Goal: Use online tool/utility: Utilize a website feature to perform a specific function

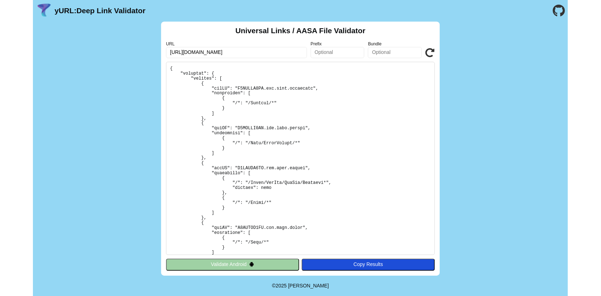
scroll to position [46, 0]
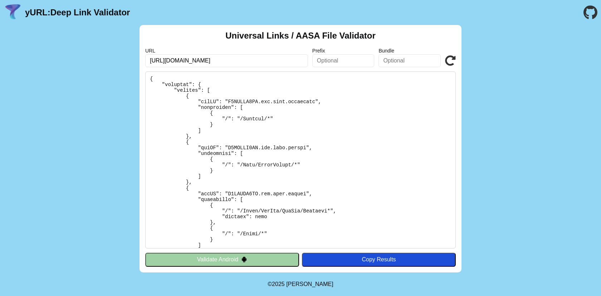
click at [451, 61] on icon at bounding box center [450, 60] width 11 height 11
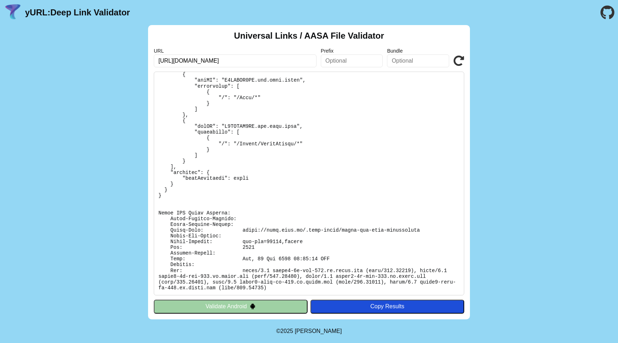
scroll to position [643, 0]
click at [459, 60] on icon at bounding box center [458, 60] width 11 height 11
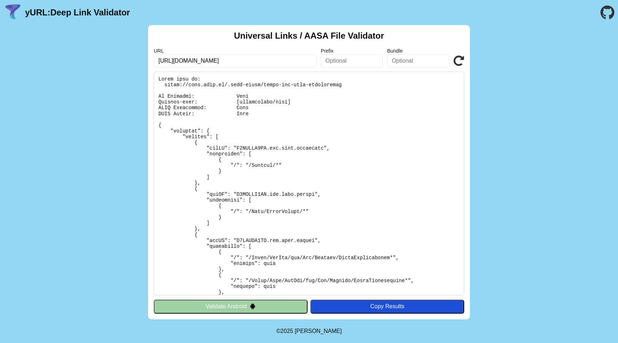
click at [460, 64] on icon at bounding box center [458, 60] width 11 height 11
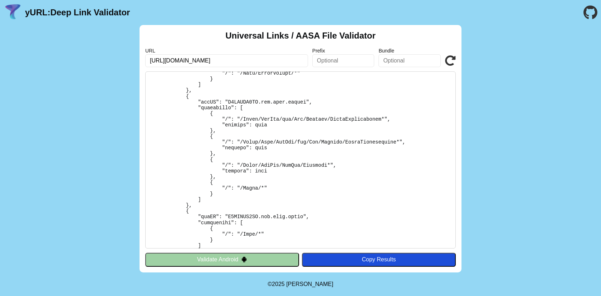
scroll to position [138, 0]
click at [266, 258] on button "Validate Android" at bounding box center [222, 260] width 154 height 14
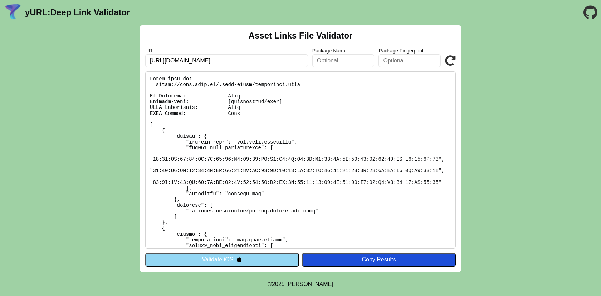
click at [250, 261] on button "Validate iOS" at bounding box center [222, 260] width 154 height 14
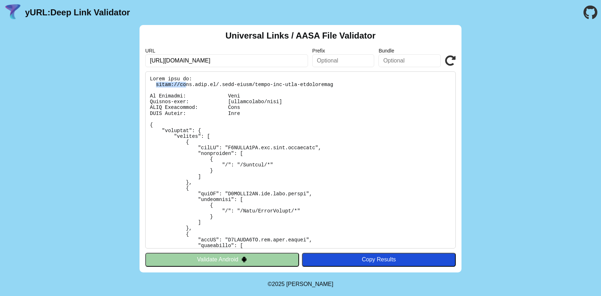
drag, startPoint x: 156, startPoint y: 84, endPoint x: 184, endPoint y: 86, distance: 28.7
click at [184, 86] on pre at bounding box center [300, 160] width 310 height 177
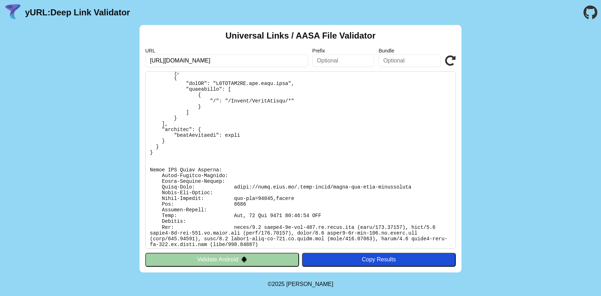
scroll to position [689, 0]
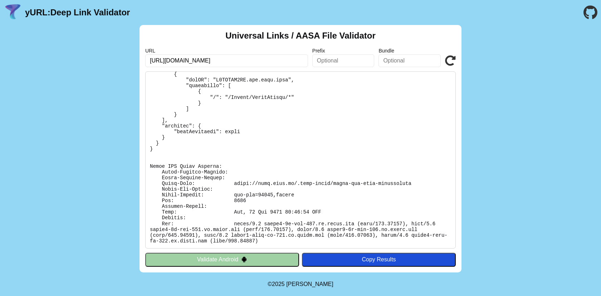
click at [259, 183] on pre at bounding box center [300, 160] width 310 height 177
drag, startPoint x: 235, startPoint y: 181, endPoint x: 404, endPoint y: 184, distance: 169.9
click at [413, 183] on pre at bounding box center [300, 160] width 310 height 177
copy pre "https://pass.brav.it/.well-known/apple-app-site-association"
click at [449, 61] on icon at bounding box center [450, 60] width 11 height 11
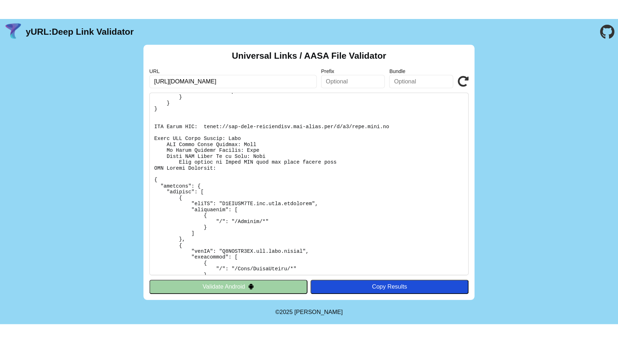
scroll to position [381, 0]
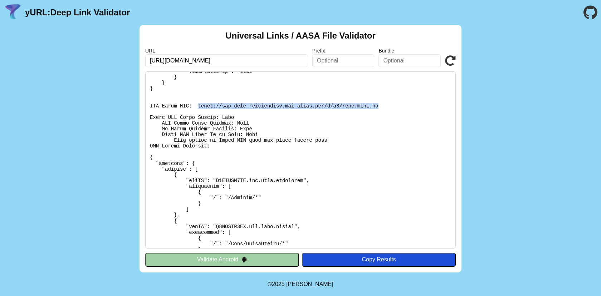
drag, startPoint x: 198, startPoint y: 106, endPoint x: 387, endPoint y: 108, distance: 188.1
click at [387, 108] on pre at bounding box center [300, 160] width 310 height 177
copy pre "https://app-site-association.cdn-apple.com/a/v1/pass.brav.it"
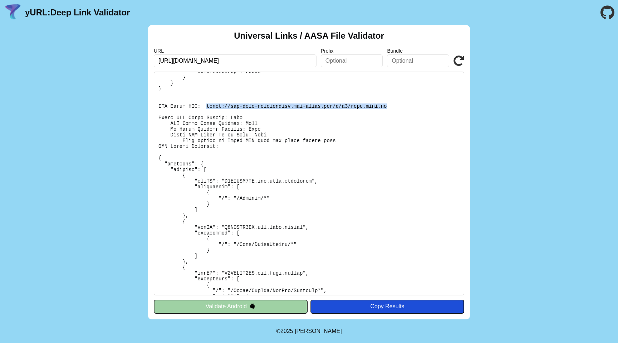
click at [459, 59] on icon at bounding box center [458, 60] width 11 height 11
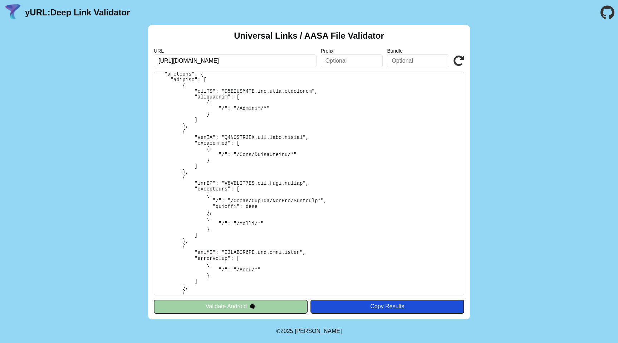
scroll to position [471, 0]
click at [451, 62] on div "URL [URL][DOMAIN_NAME] Prefix Bundle Validate" at bounding box center [309, 57] width 310 height 19
click at [459, 60] on icon at bounding box center [458, 60] width 11 height 11
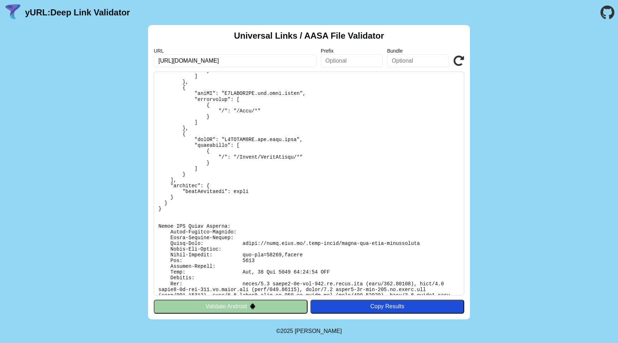
scroll to position [643, 0]
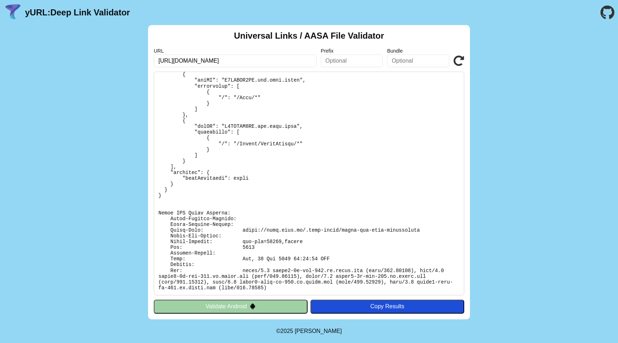
click at [457, 58] on icon at bounding box center [458, 60] width 11 height 11
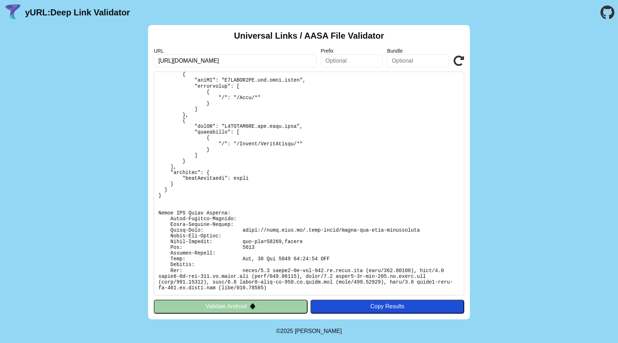
click at [457, 58] on icon at bounding box center [458, 60] width 11 height 11
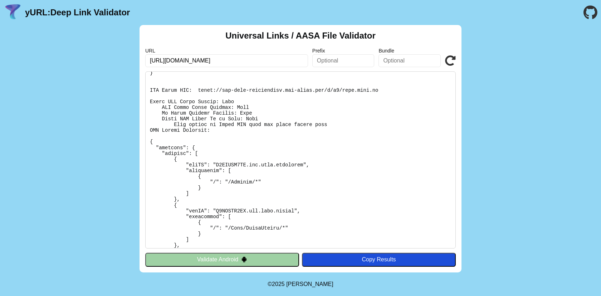
scroll to position [398, 0]
click at [291, 89] on pre at bounding box center [300, 160] width 310 height 177
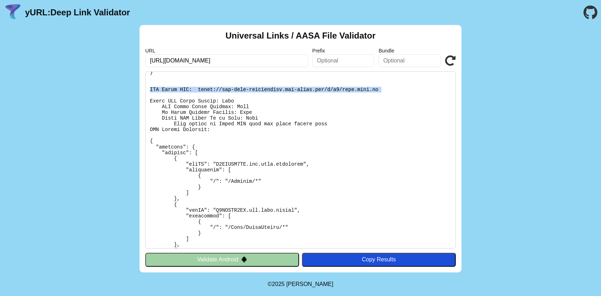
click at [291, 89] on pre at bounding box center [300, 160] width 310 height 177
click at [217, 90] on pre at bounding box center [300, 160] width 310 height 177
drag, startPoint x: 197, startPoint y: 89, endPoint x: 401, endPoint y: 90, distance: 203.8
click at [401, 90] on pre at bounding box center [300, 160] width 310 height 177
copy pre "https://app-site-association.cdn-apple.com/a/v1/pass.brav.it"
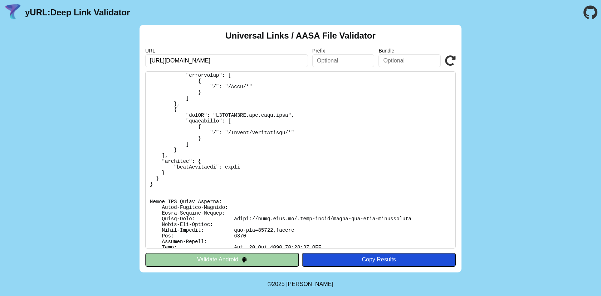
scroll to position [689, 0]
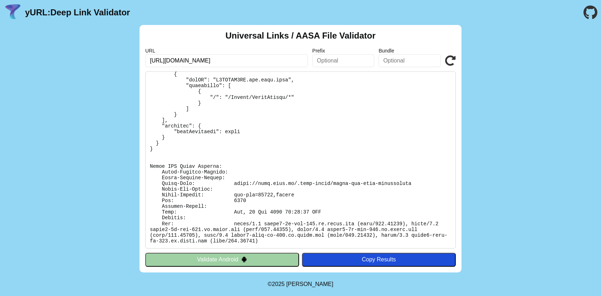
click at [453, 61] on icon at bounding box center [450, 60] width 11 height 11
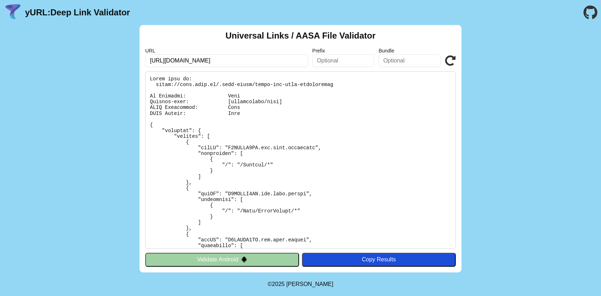
click at [362, 59] on input "text" at bounding box center [343, 60] width 62 height 13
click at [402, 61] on input "text" at bounding box center [409, 60] width 62 height 13
type input "ivreap"
click at [447, 61] on icon at bounding box center [450, 60] width 11 height 11
click at [449, 61] on icon at bounding box center [450, 60] width 11 height 11
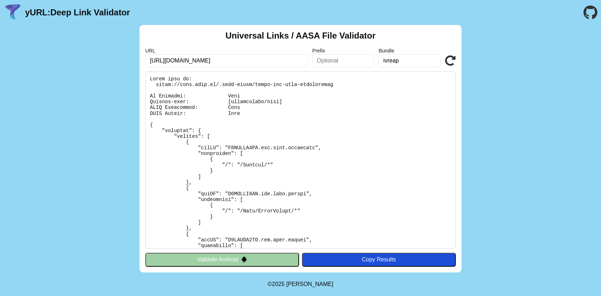
click at [415, 64] on input "ivreap" at bounding box center [409, 60] width 62 height 13
click at [448, 60] on icon at bounding box center [450, 60] width 11 height 11
click at [340, 62] on input "text" at bounding box center [343, 60] width 62 height 13
type input "Ivrea"
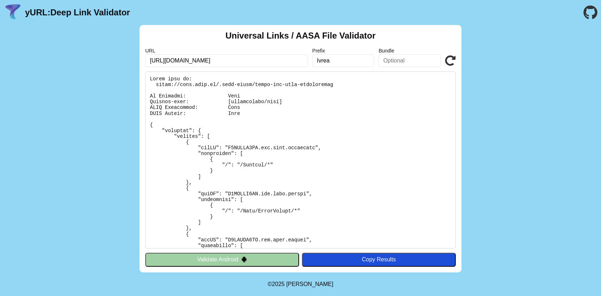
click at [454, 61] on icon at bounding box center [450, 60] width 11 height 11
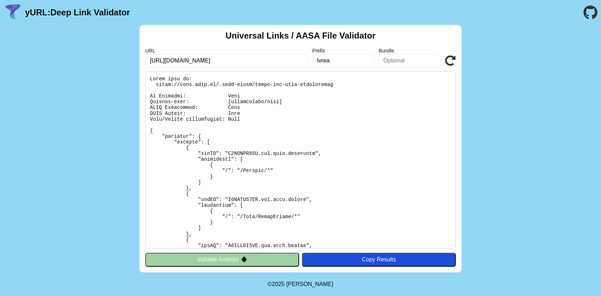
click at [327, 64] on input "Ivrea" at bounding box center [343, 60] width 62 height 13
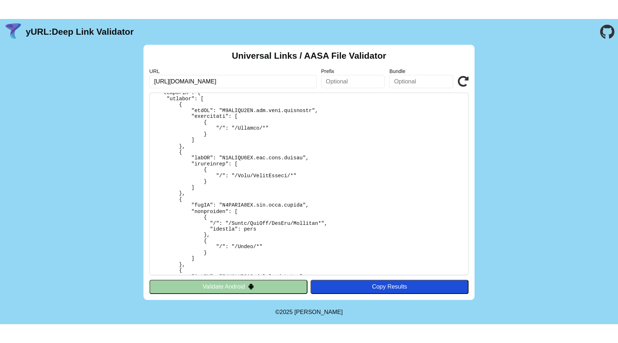
scroll to position [686, 0]
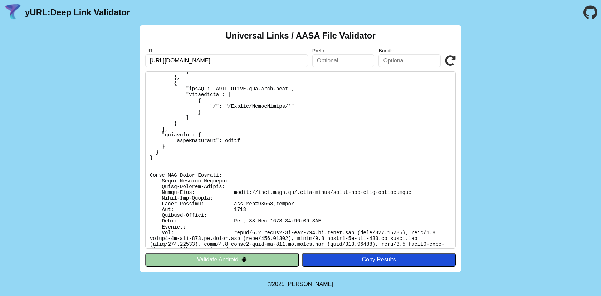
click at [295, 191] on pre at bounding box center [300, 160] width 310 height 177
click at [289, 190] on pre at bounding box center [300, 160] width 310 height 177
drag, startPoint x: 235, startPoint y: 192, endPoint x: 416, endPoint y: 191, distance: 180.9
click at [416, 191] on pre at bounding box center [300, 160] width 310 height 177
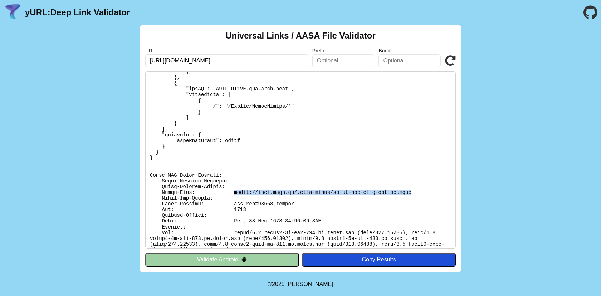
copy pre "[URL][DOMAIN_NAME]"
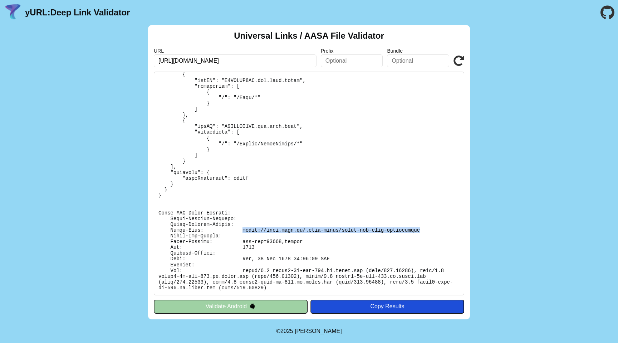
scroll to position [649, 0]
